Goal: Task Accomplishment & Management: Complete application form

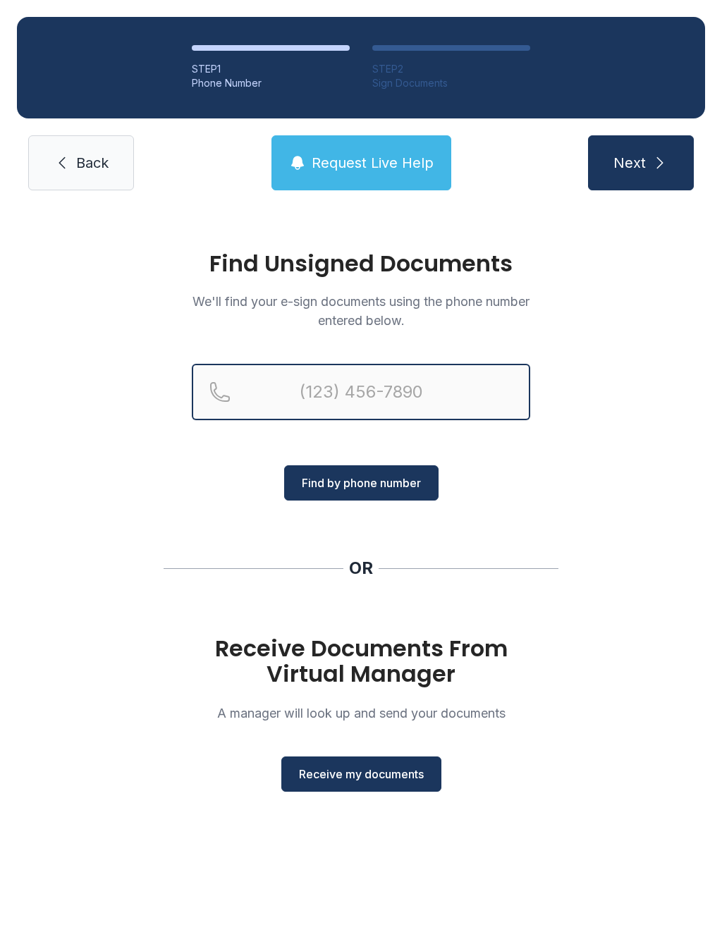
click at [444, 391] on input "Reservation phone number" at bounding box center [361, 392] width 338 height 56
type input "[PHONE_NUMBER]"
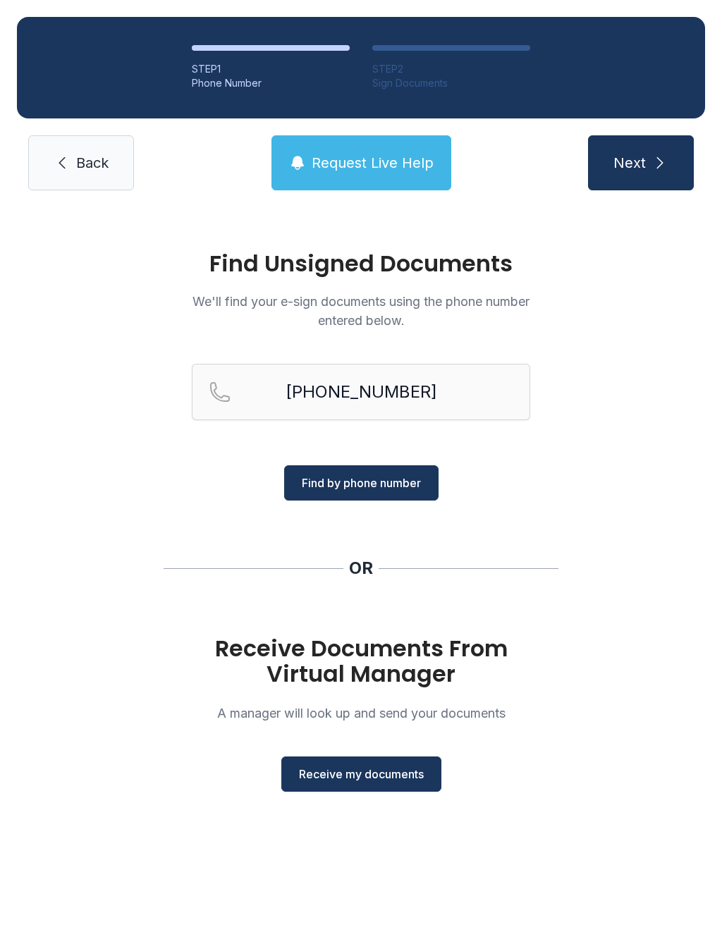
click at [392, 476] on span "Find by phone number" at bounding box center [361, 482] width 119 height 17
click at [374, 485] on span "Find by phone number" at bounding box center [361, 482] width 119 height 17
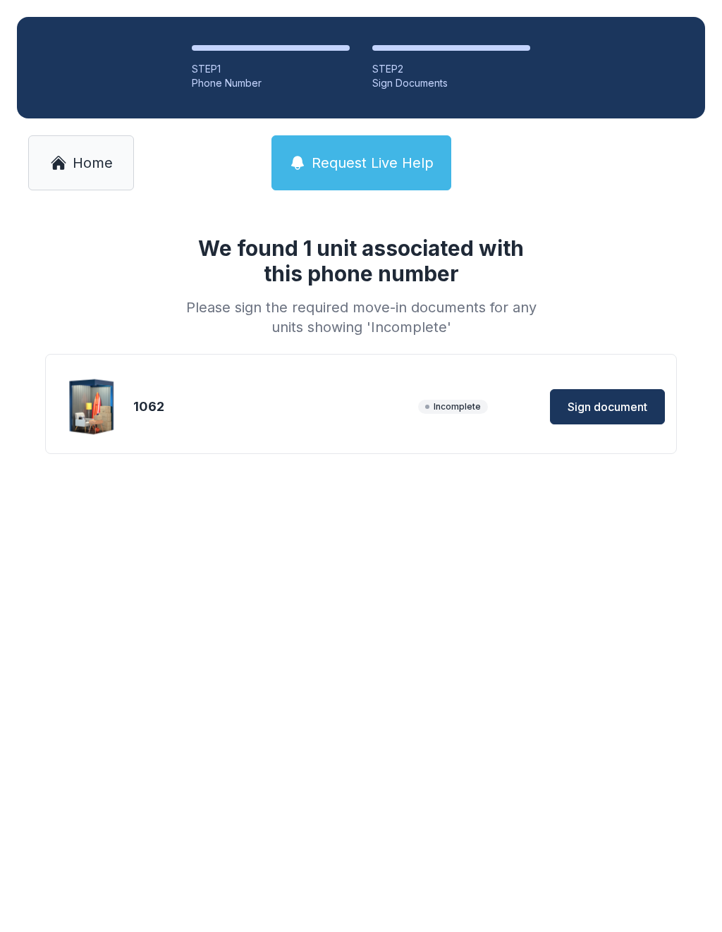
click at [604, 417] on button "Sign document" at bounding box center [607, 406] width 115 height 35
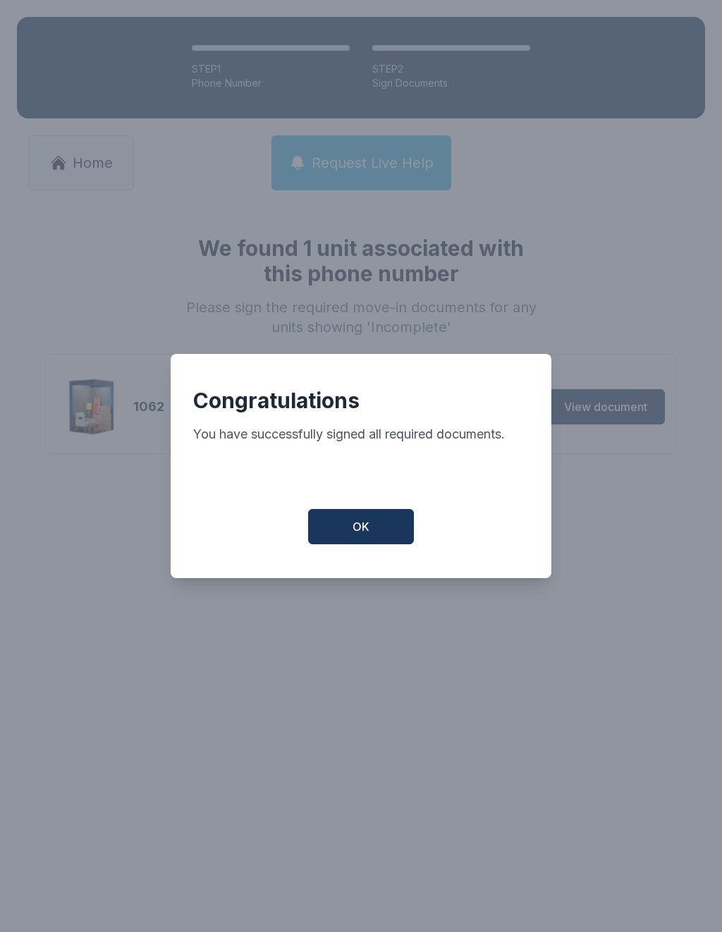
click at [366, 527] on span "OK" at bounding box center [360, 526] width 17 height 17
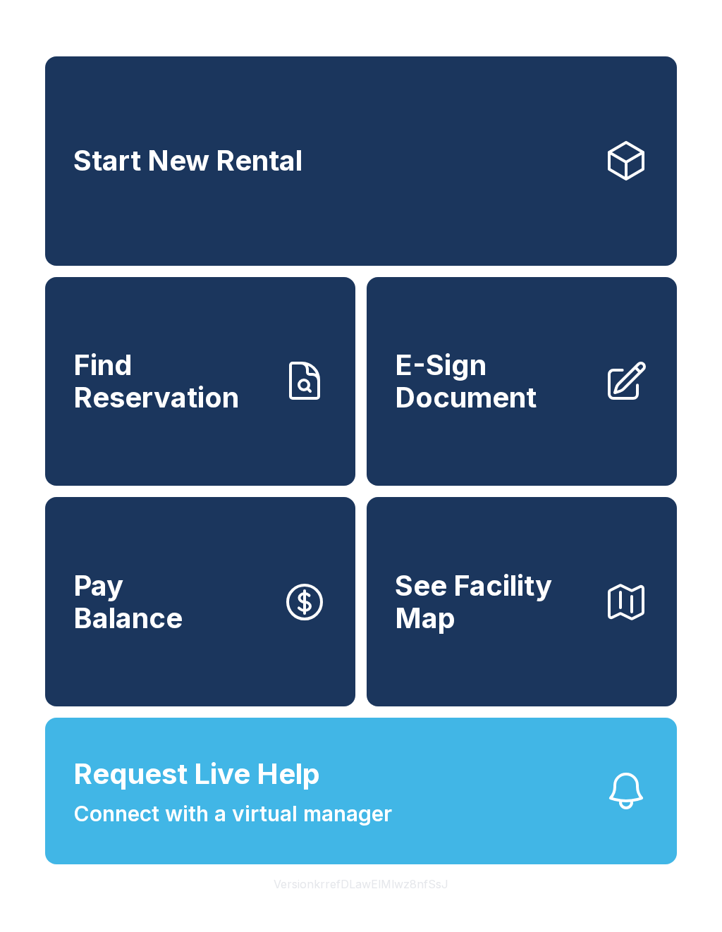
click at [226, 795] on span "Request Live Help" at bounding box center [196, 774] width 247 height 42
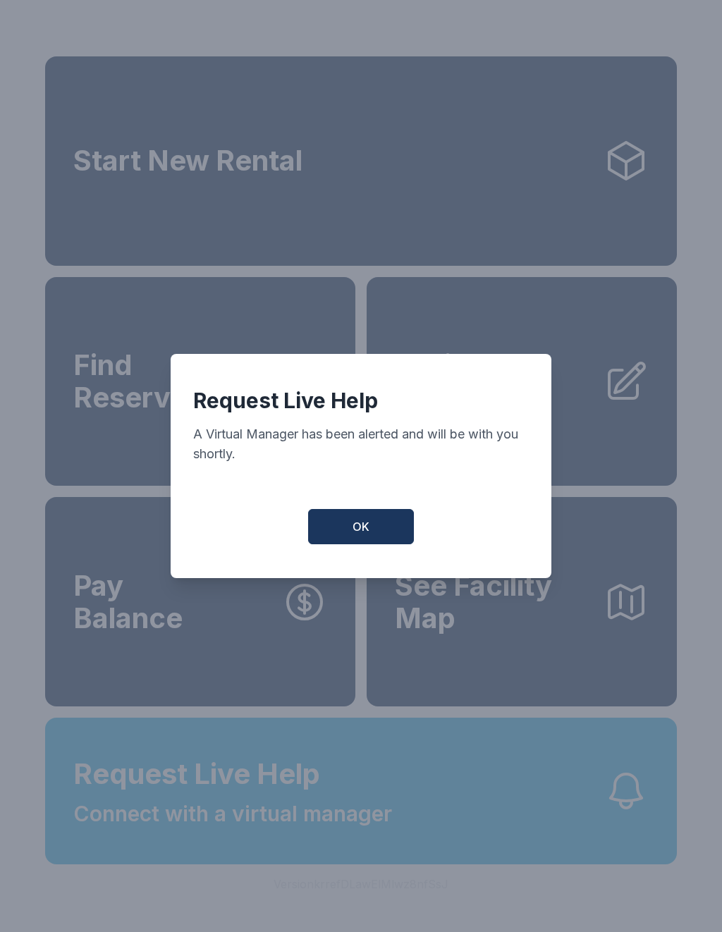
click at [368, 530] on span "OK" at bounding box center [360, 526] width 17 height 17
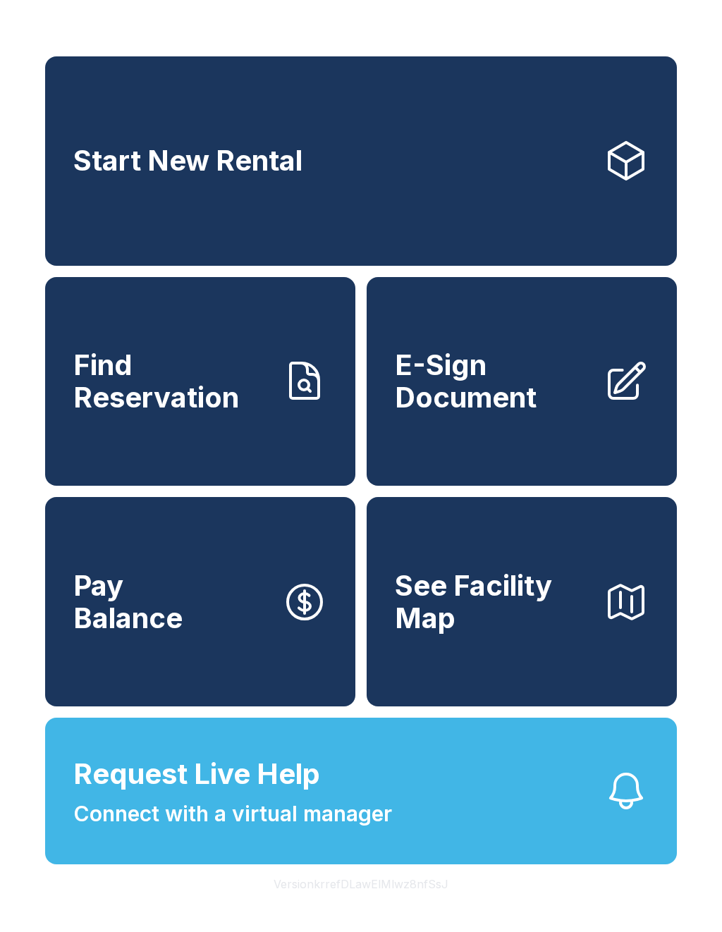
click at [231, 795] on span "Request Live Help" at bounding box center [196, 774] width 247 height 42
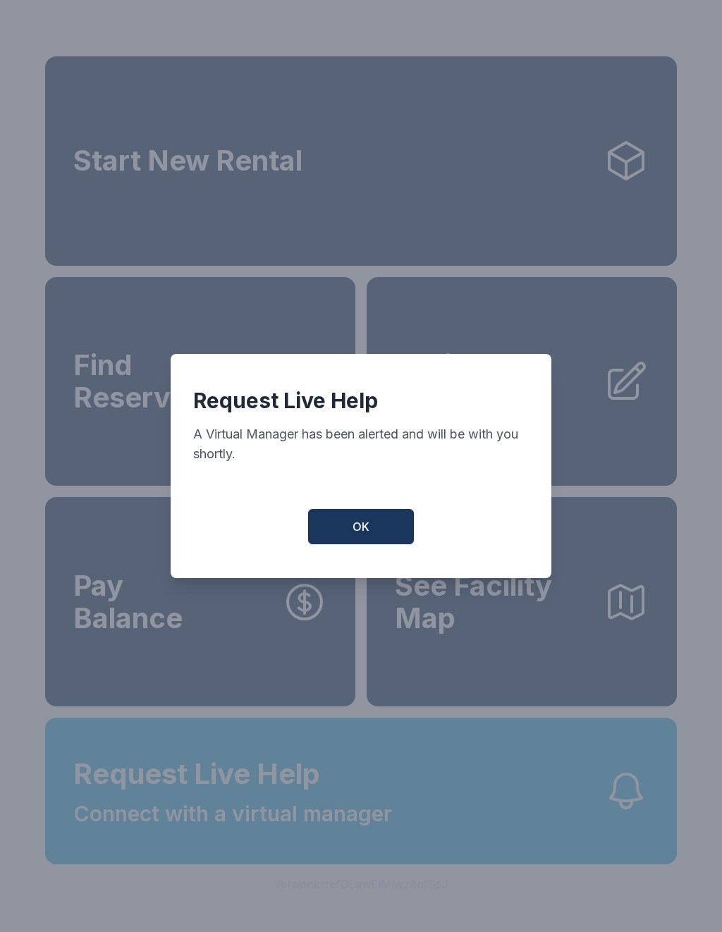
click at [357, 533] on span "OK" at bounding box center [360, 526] width 17 height 17
